Goal: Information Seeking & Learning: Learn about a topic

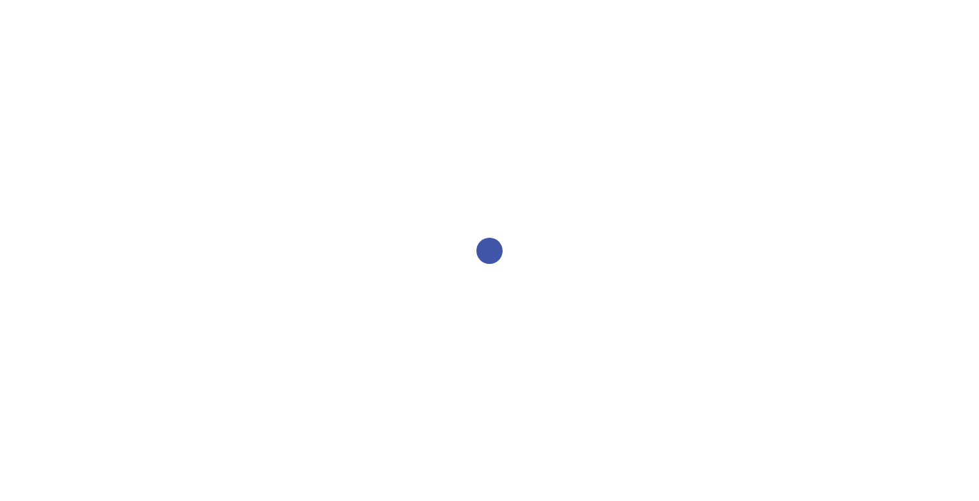
select select "2bed604d-1099-4043-b1bc-2365e8740244"
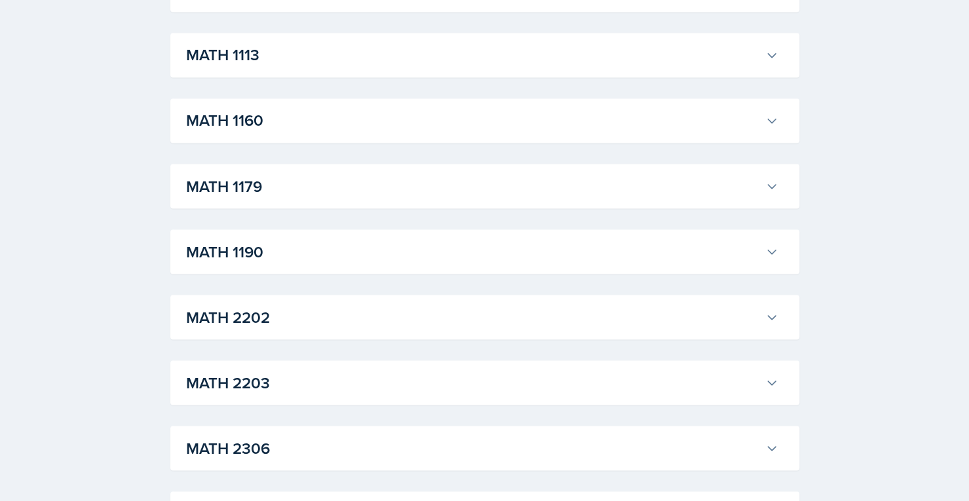
click at [382, 255] on h3 "MATH 1190" at bounding box center [473, 252] width 574 height 24
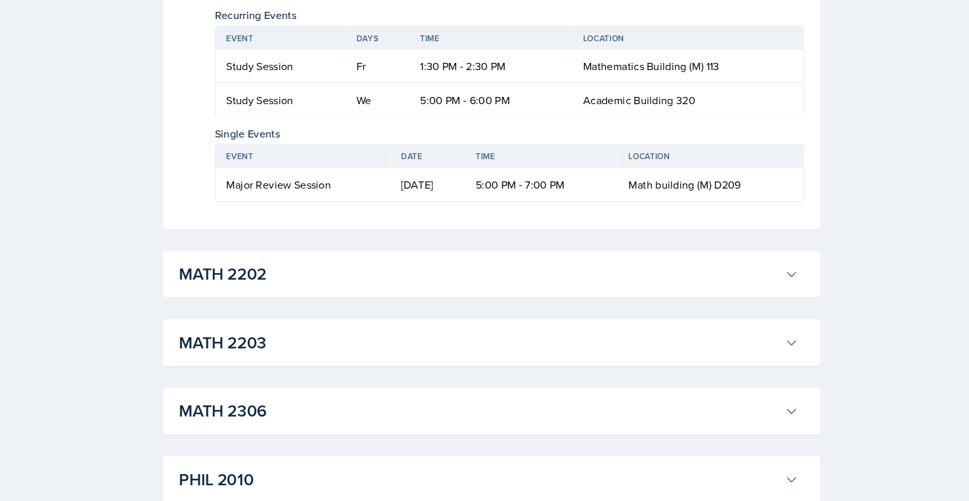
scroll to position [3681, 0]
